Goal: Task Accomplishment & Management: Use online tool/utility

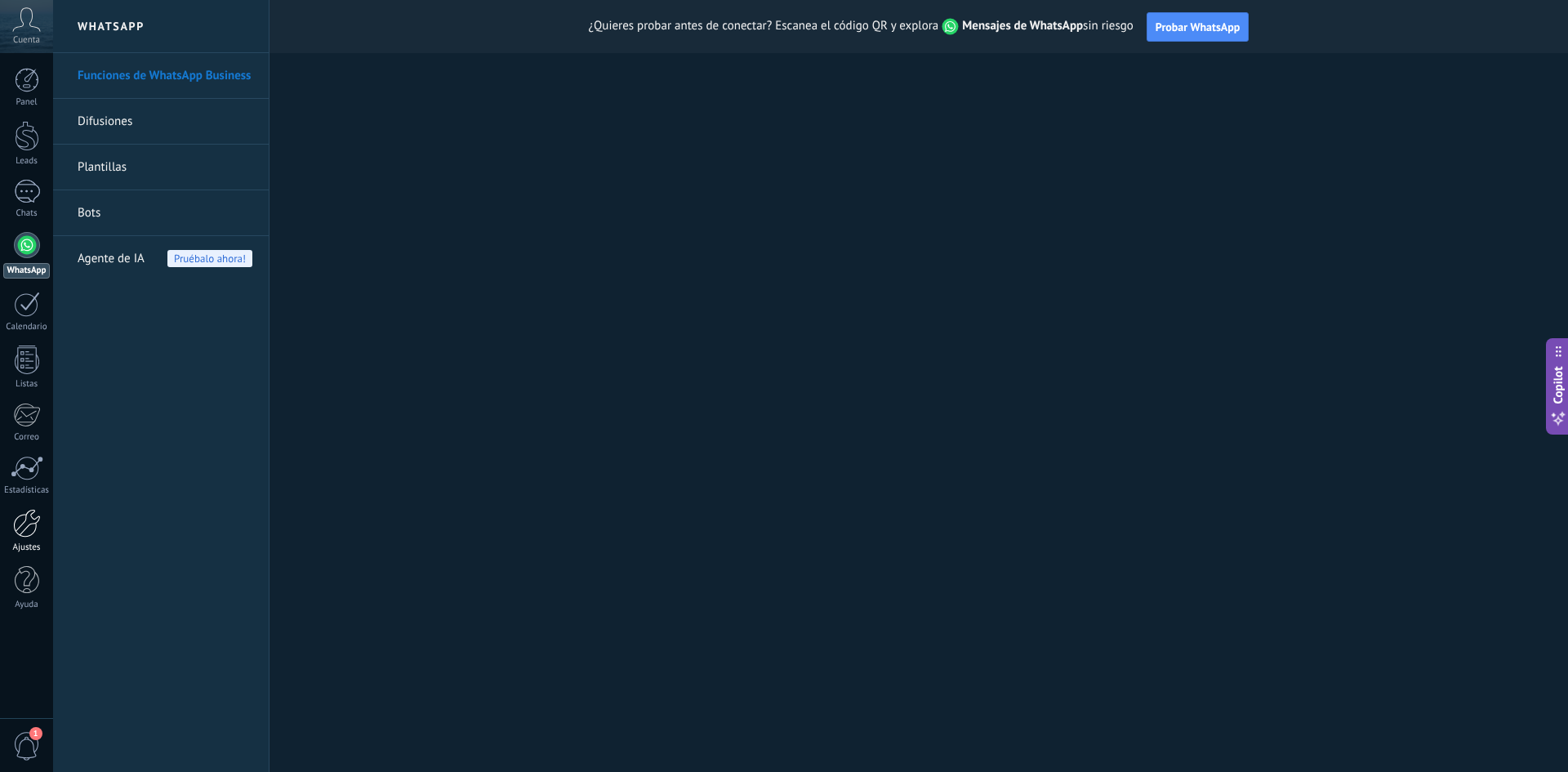
click at [30, 532] on div at bounding box center [27, 523] width 28 height 28
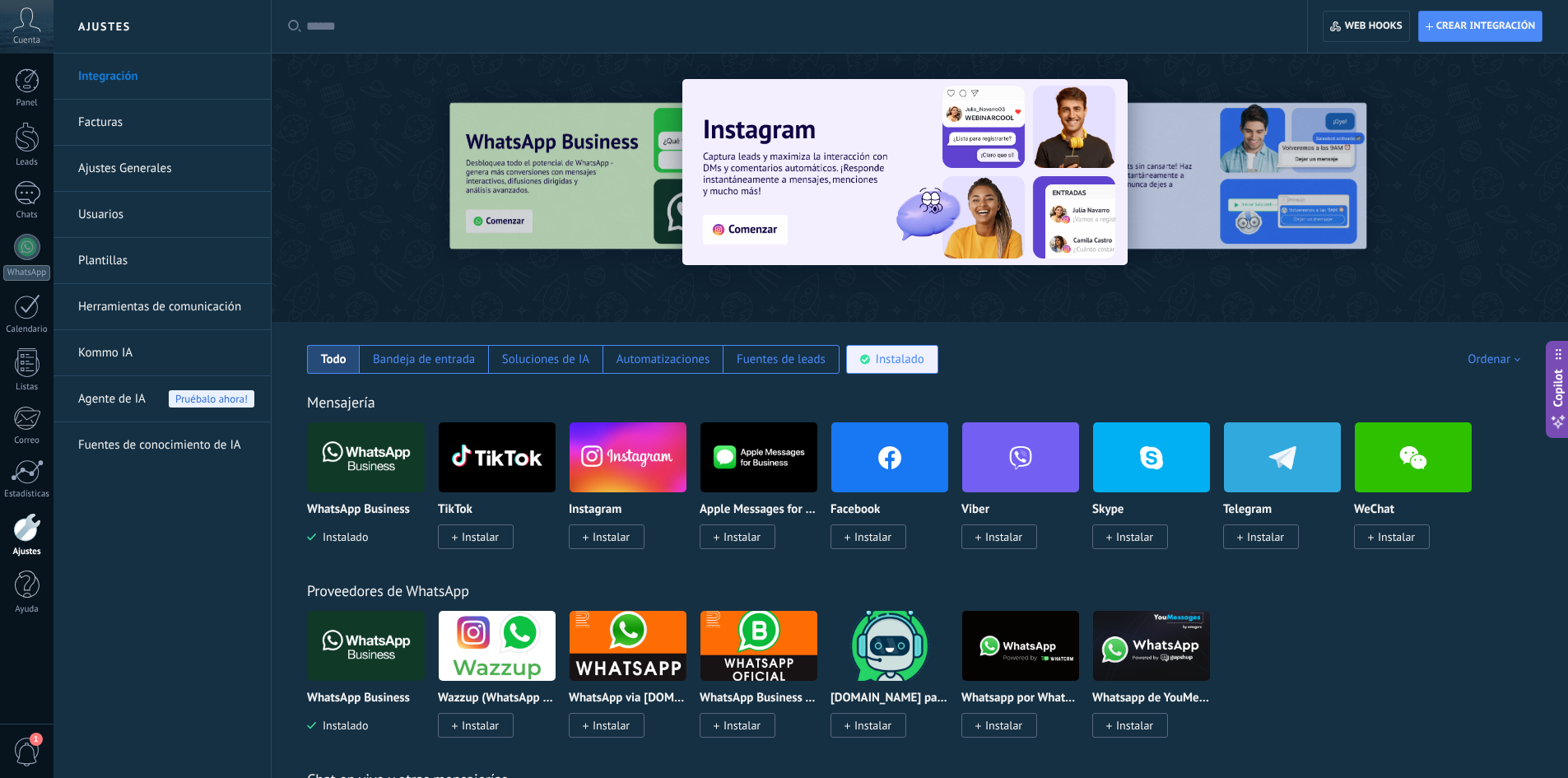
click at [894, 360] on div "Instalado" at bounding box center [900, 359] width 49 height 16
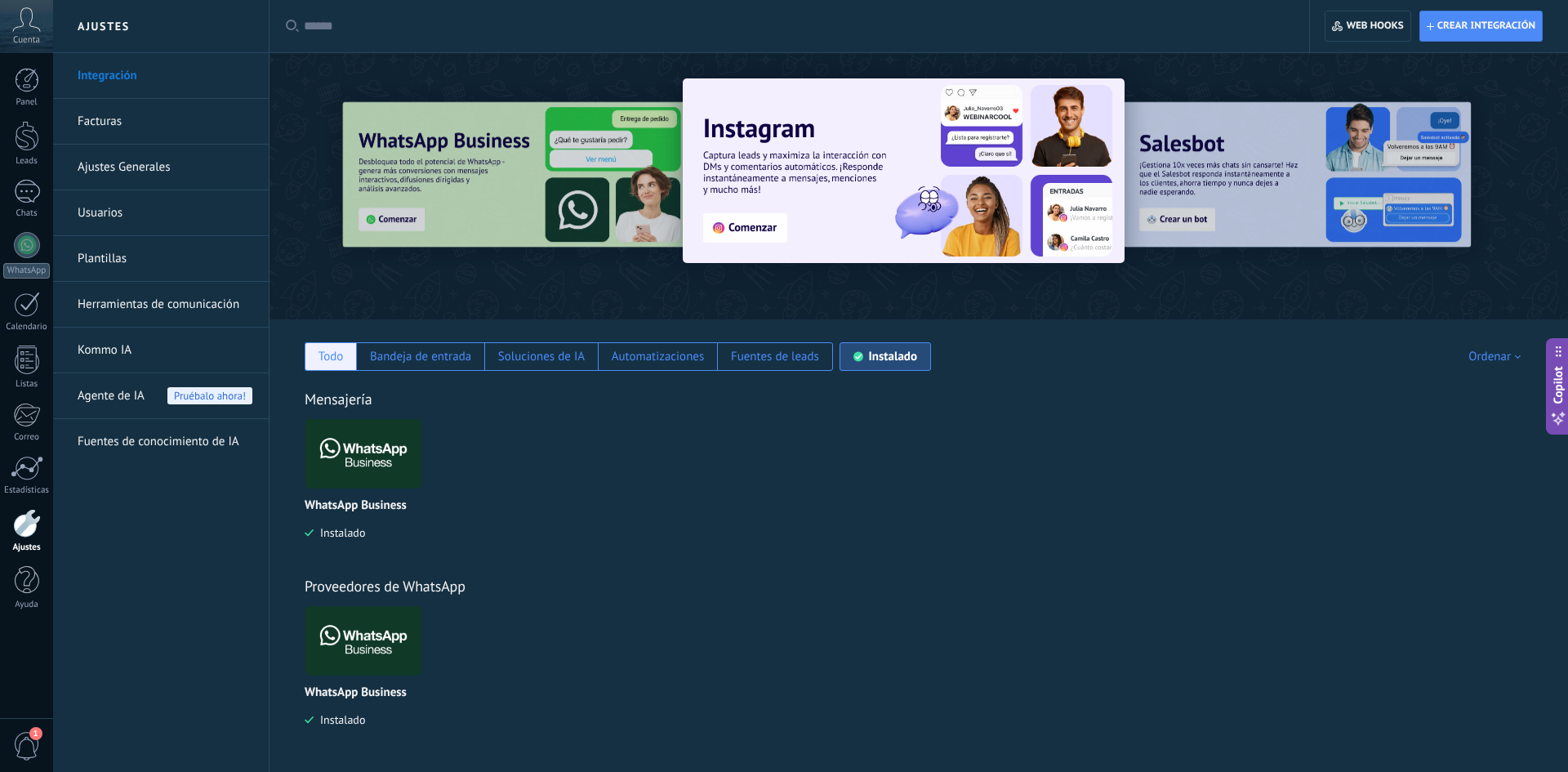
click at [325, 362] on div "Todo" at bounding box center [331, 356] width 25 height 16
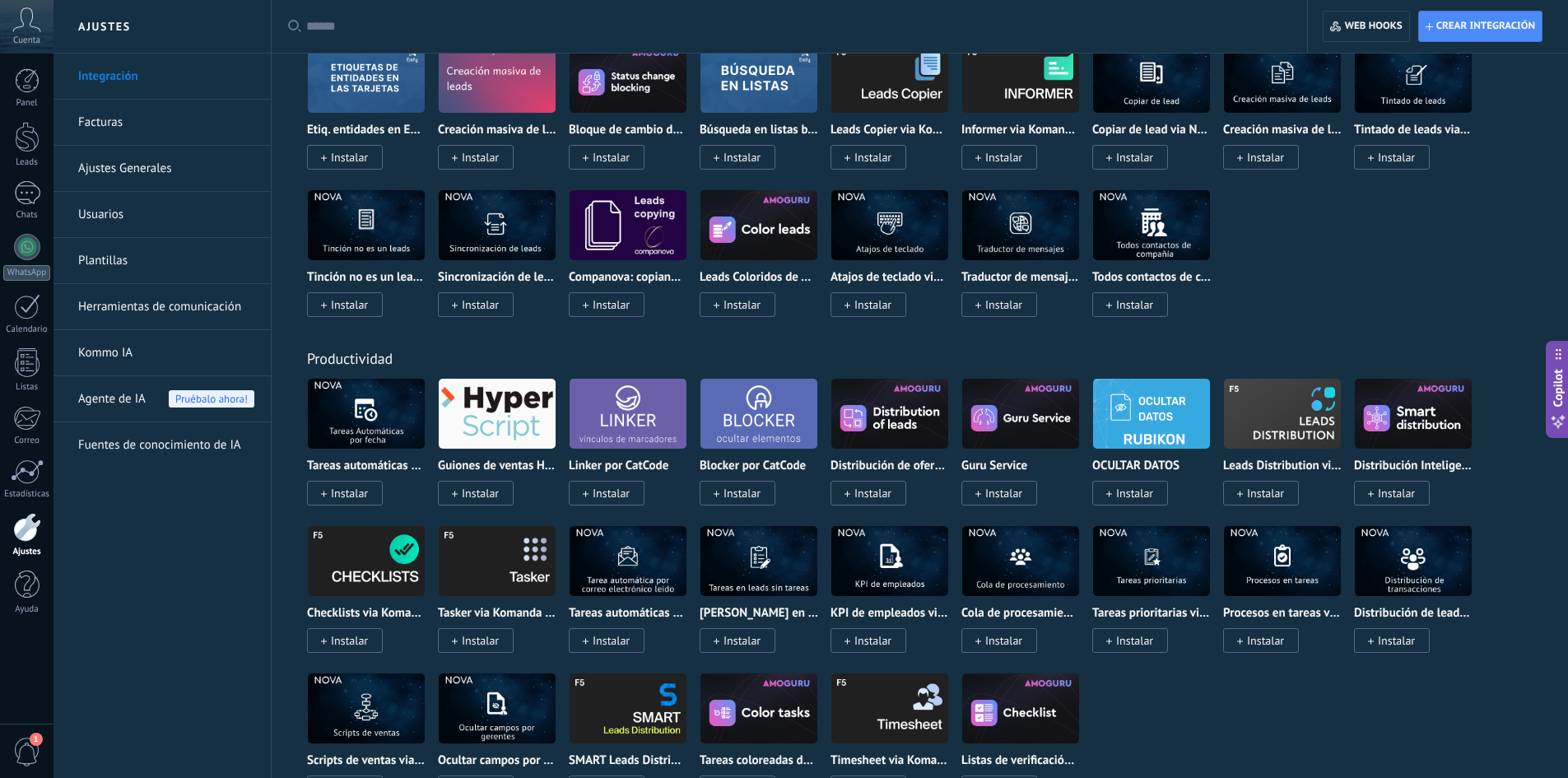
scroll to position [3556, 0]
